Goal: Information Seeking & Learning: Learn about a topic

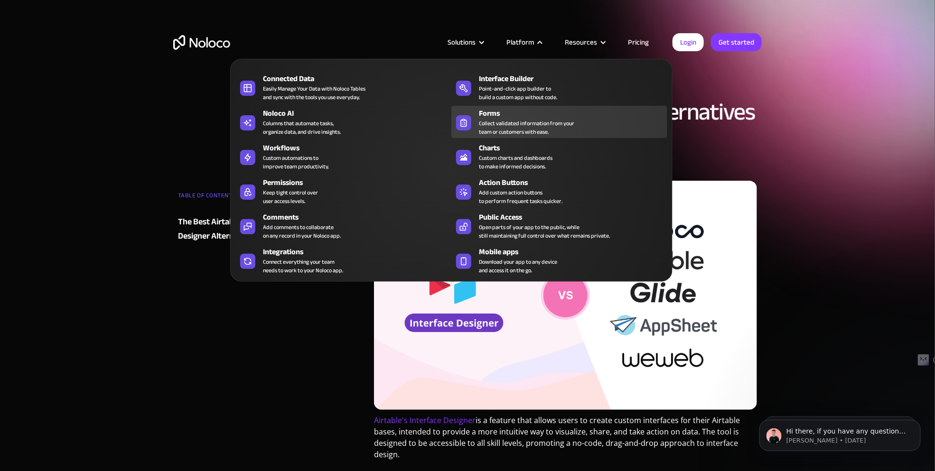
click at [492, 124] on div "Collect validated information from your team or customers with ease." at bounding box center [526, 127] width 95 height 17
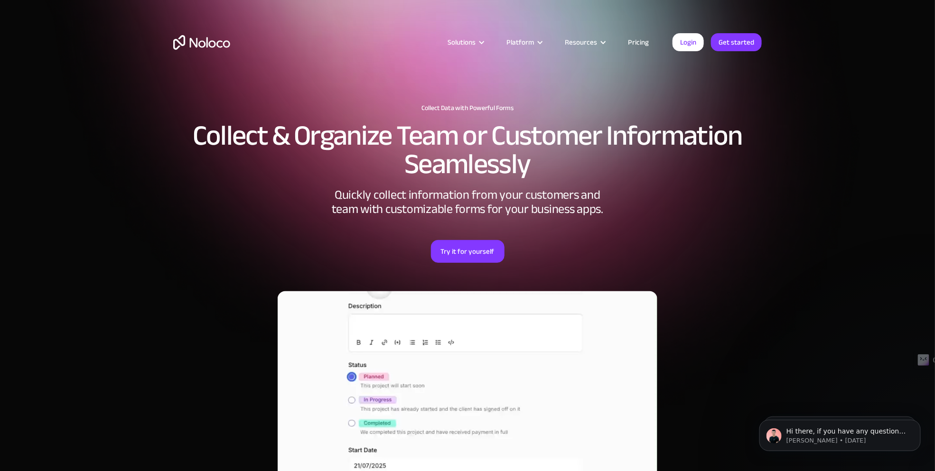
click at [640, 43] on link "Pricing" at bounding box center [638, 42] width 45 height 12
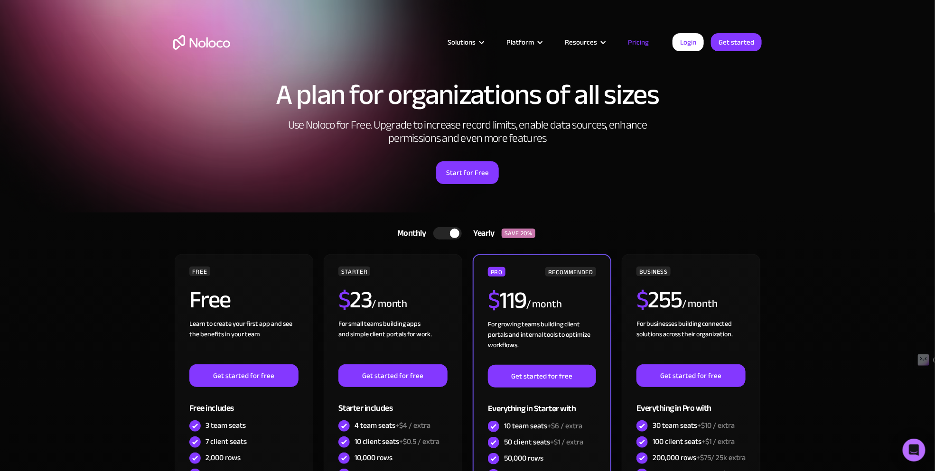
scroll to position [47, 0]
